Goal: Task Accomplishment & Management: Use online tool/utility

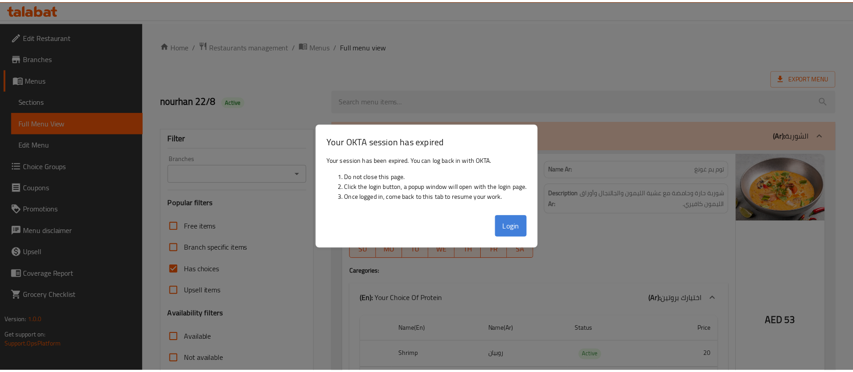
scroll to position [405, 0]
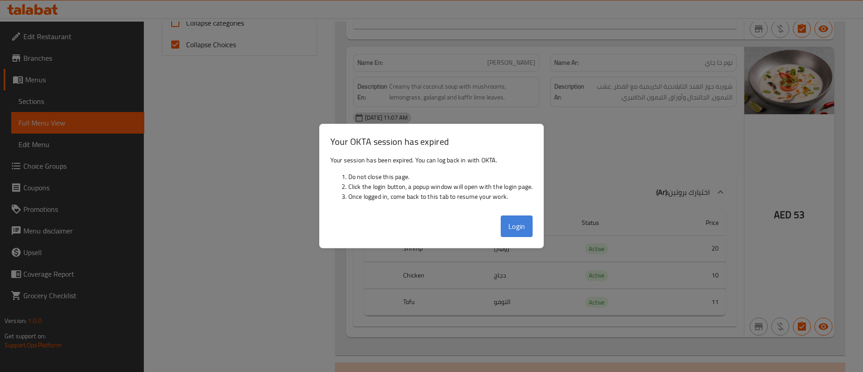
click at [523, 228] on button "Login" at bounding box center [517, 226] width 32 height 22
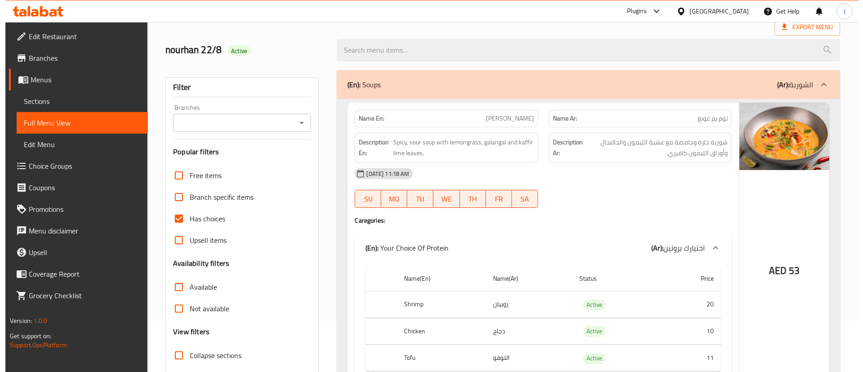
scroll to position [0, 0]
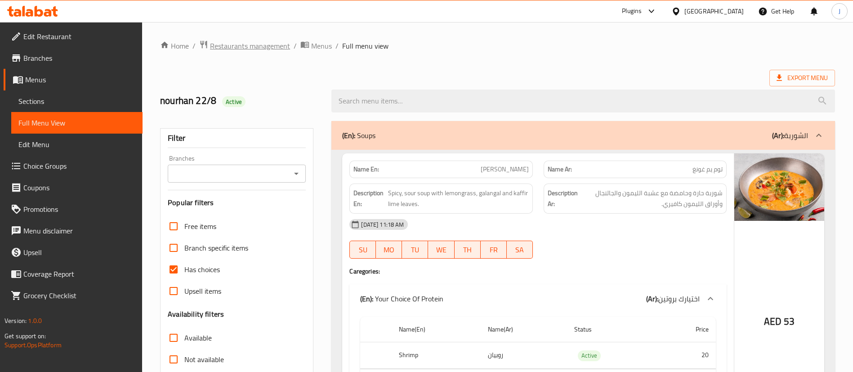
click at [249, 42] on span "Restaurants management" at bounding box center [250, 45] width 80 height 11
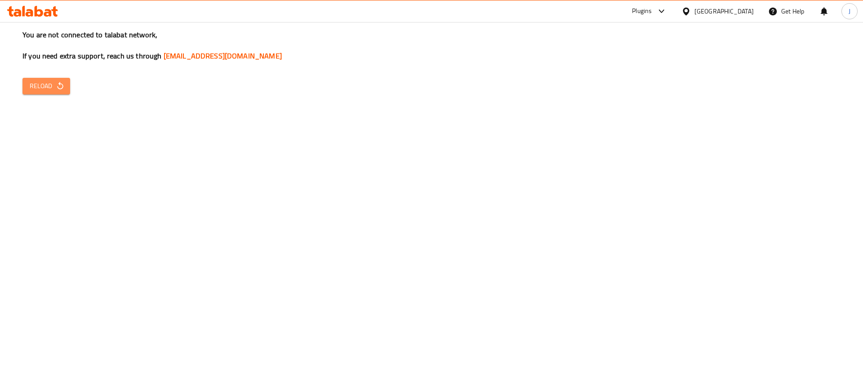
click at [54, 80] on span "Reload" at bounding box center [46, 85] width 33 height 11
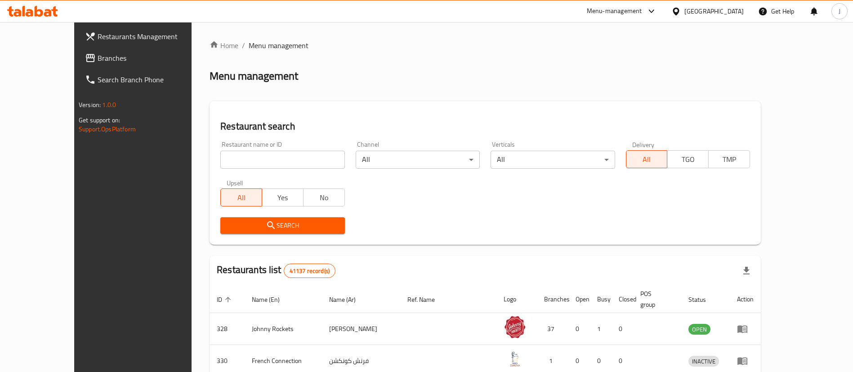
click at [236, 159] on input "search" at bounding box center [282, 160] width 124 height 18
paste input "Chill N Grill"
type input "Chill N Grill"
click button "Search" at bounding box center [282, 225] width 124 height 17
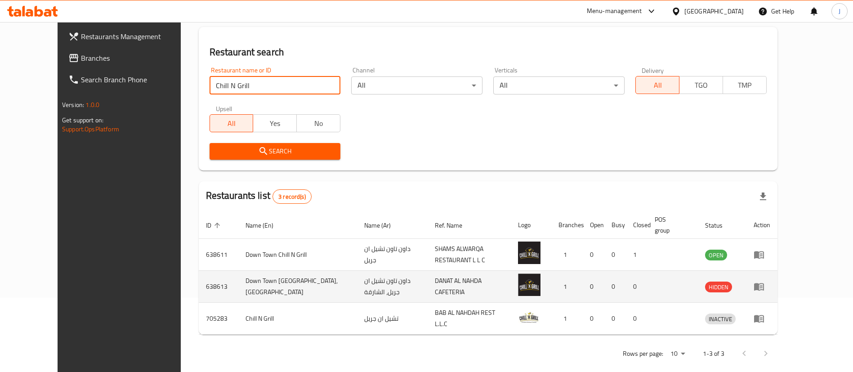
scroll to position [76, 0]
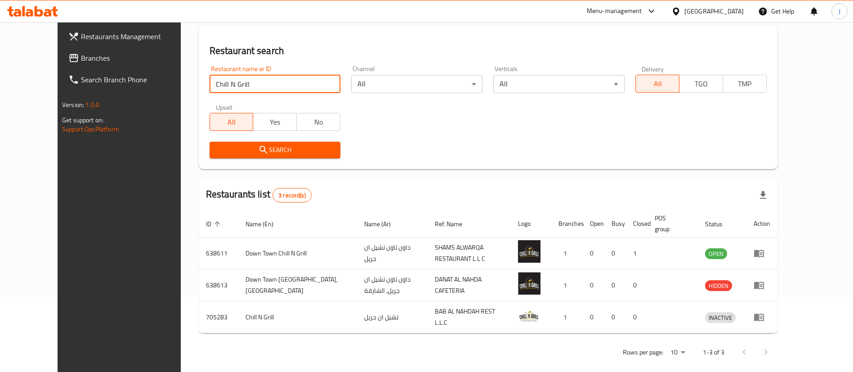
click at [61, 49] on link "Branches" at bounding box center [130, 58] width 139 height 22
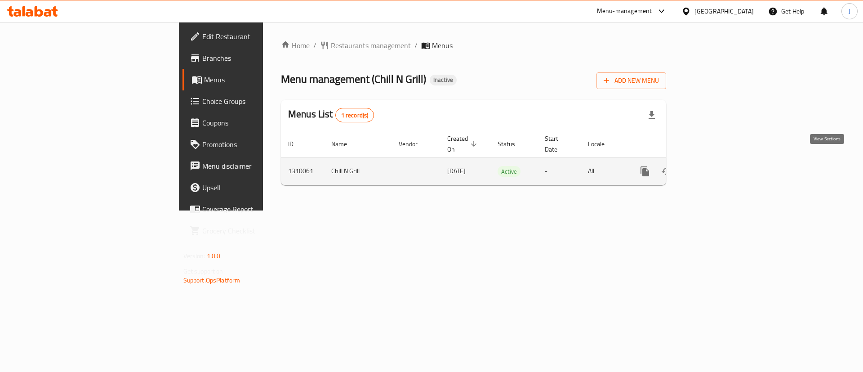
click at [721, 162] on link "enhanced table" at bounding box center [710, 172] width 22 height 22
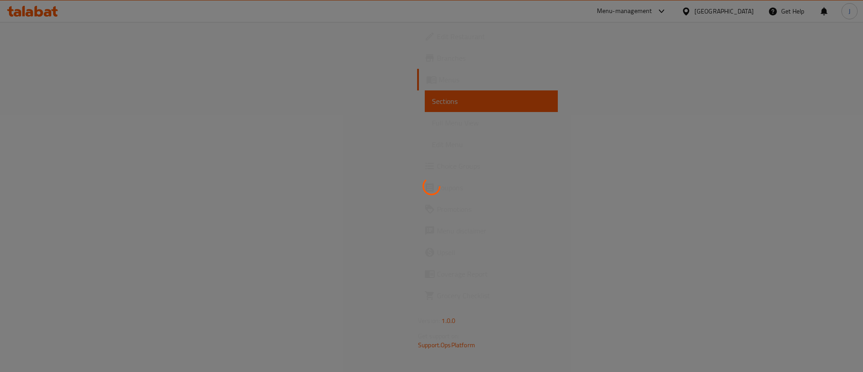
click at [678, 67] on div at bounding box center [431, 186] width 863 height 372
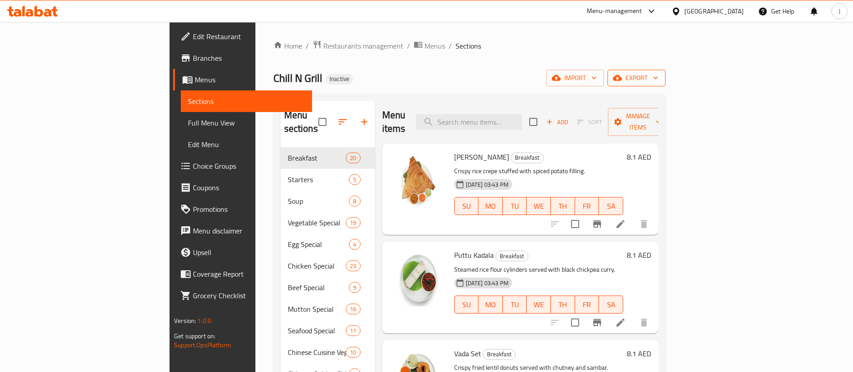
click at [658, 76] on span "export" at bounding box center [637, 77] width 44 height 11
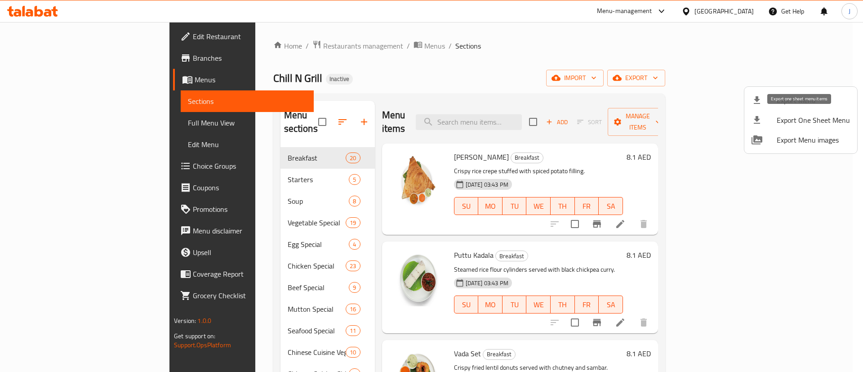
click at [806, 121] on span "Export One Sheet Menu" at bounding box center [813, 120] width 73 height 11
click at [727, 9] on div at bounding box center [431, 186] width 863 height 372
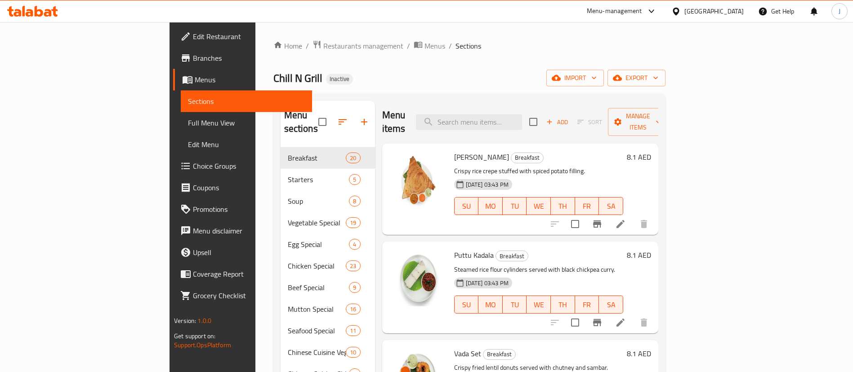
click at [714, 9] on div "[GEOGRAPHIC_DATA]" at bounding box center [713, 11] width 59 height 10
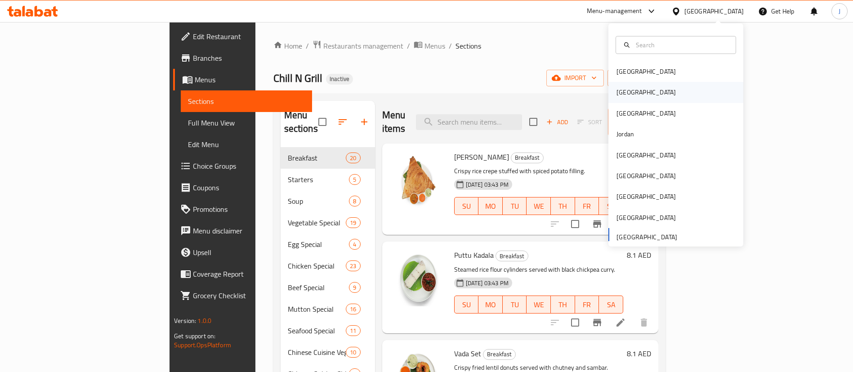
click at [616, 93] on div "[GEOGRAPHIC_DATA]" at bounding box center [645, 92] width 59 height 10
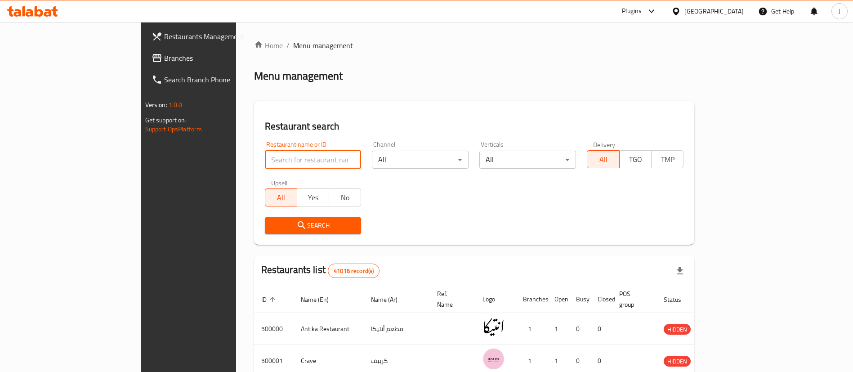
click at [265, 156] on input "search" at bounding box center [313, 160] width 97 height 18
paste input "508094"
type input "508094"
click button "Search" at bounding box center [313, 225] width 97 height 17
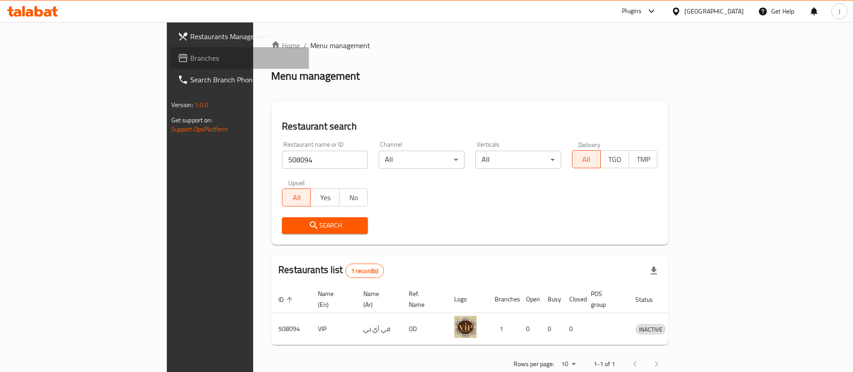
click at [190, 55] on span "Branches" at bounding box center [246, 58] width 112 height 11
